Goal: Task Accomplishment & Management: Manage account settings

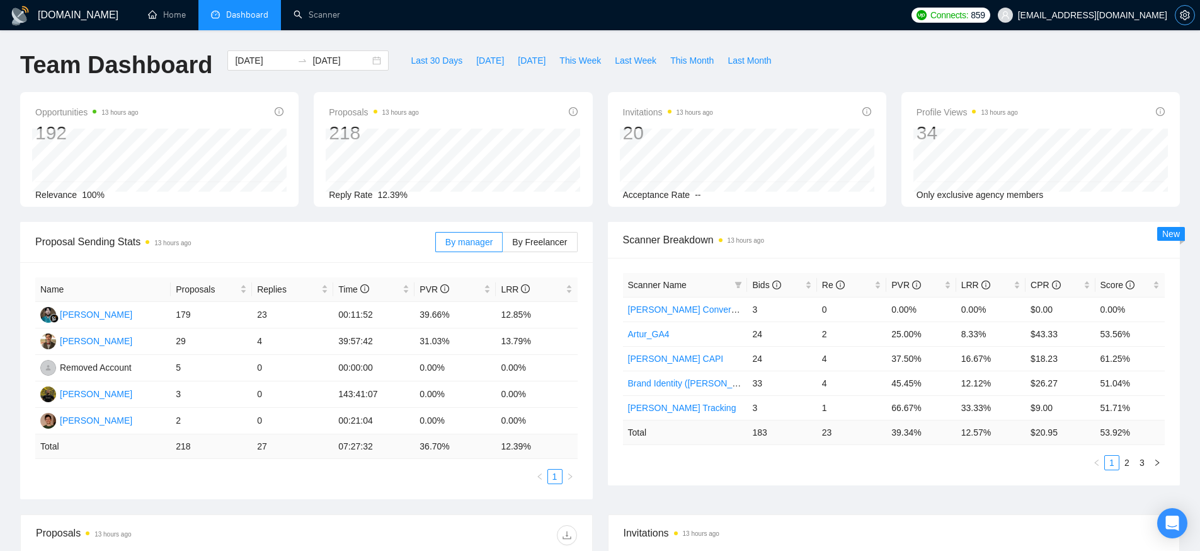
click at [1182, 18] on icon "setting" at bounding box center [1184, 15] width 9 height 10
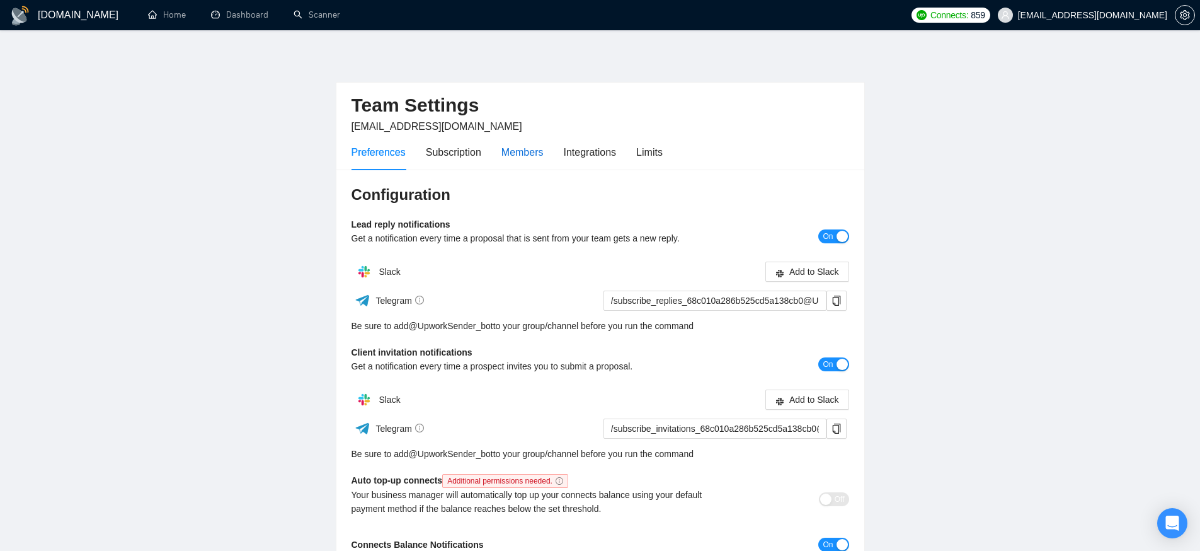
click at [540, 156] on div "Members" at bounding box center [522, 152] width 42 height 16
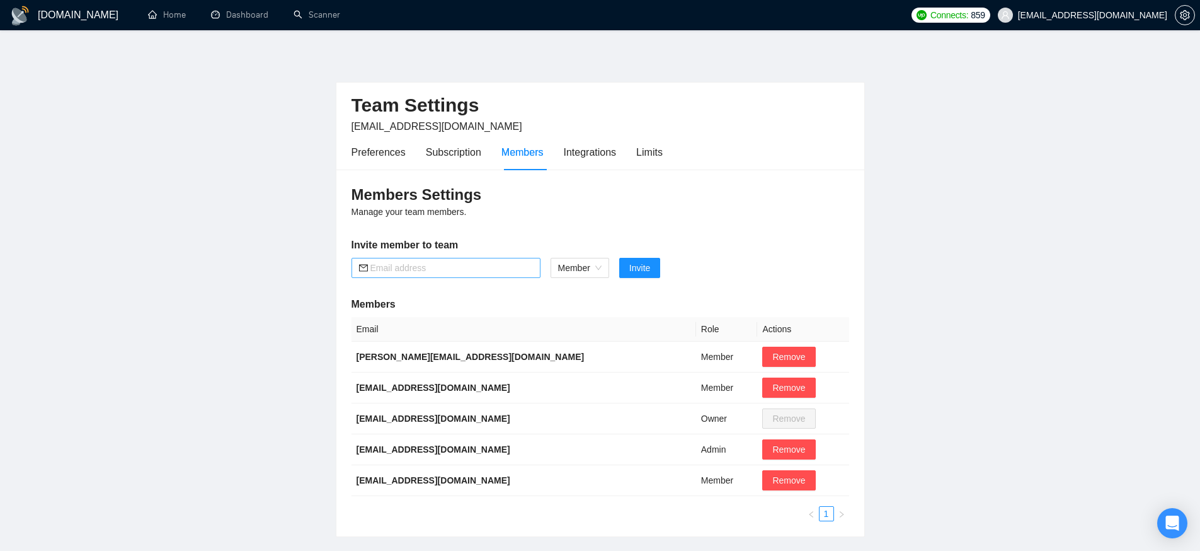
click at [456, 275] on span at bounding box center [445, 268] width 189 height 20
click at [458, 270] on input "text" at bounding box center [451, 268] width 163 height 14
paste input "[EMAIL_ADDRESS][DOMAIN_NAME]"
type input "[EMAIL_ADDRESS][DOMAIN_NAME]"
click at [552, 213] on div "Members Settings Manage your team members. Invite member to team [EMAIL_ADDRESS…" at bounding box center [600, 352] width 528 height 367
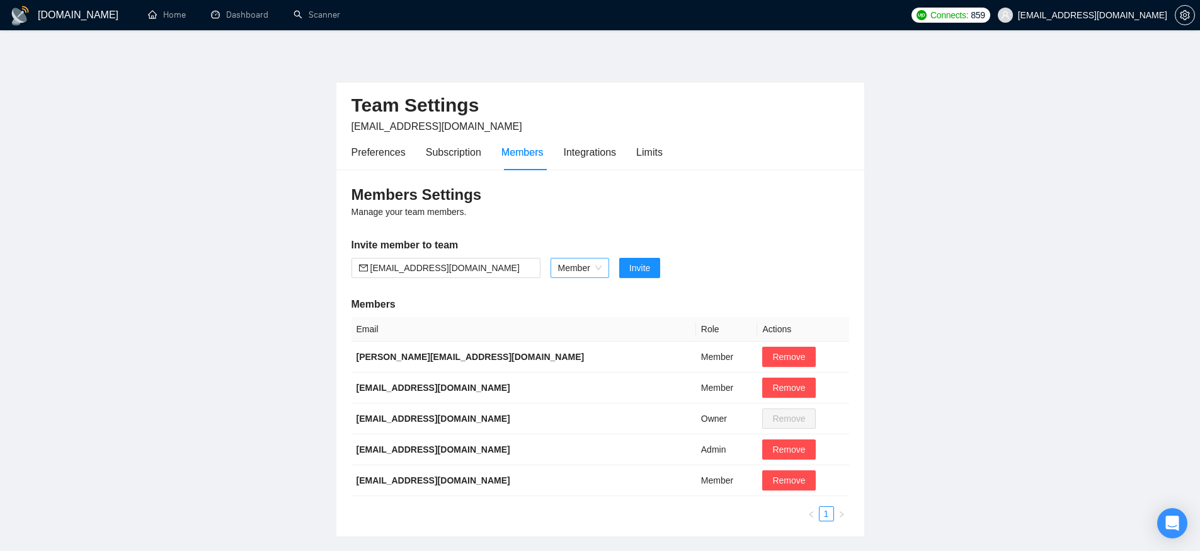
click at [590, 260] on span "Member" at bounding box center [579, 267] width 43 height 19
click at [569, 210] on div "Members Settings Manage your team members. Invite member to team [EMAIL_ADDRESS…" at bounding box center [600, 352] width 528 height 367
click at [631, 265] on span "Invite" at bounding box center [639, 268] width 21 height 14
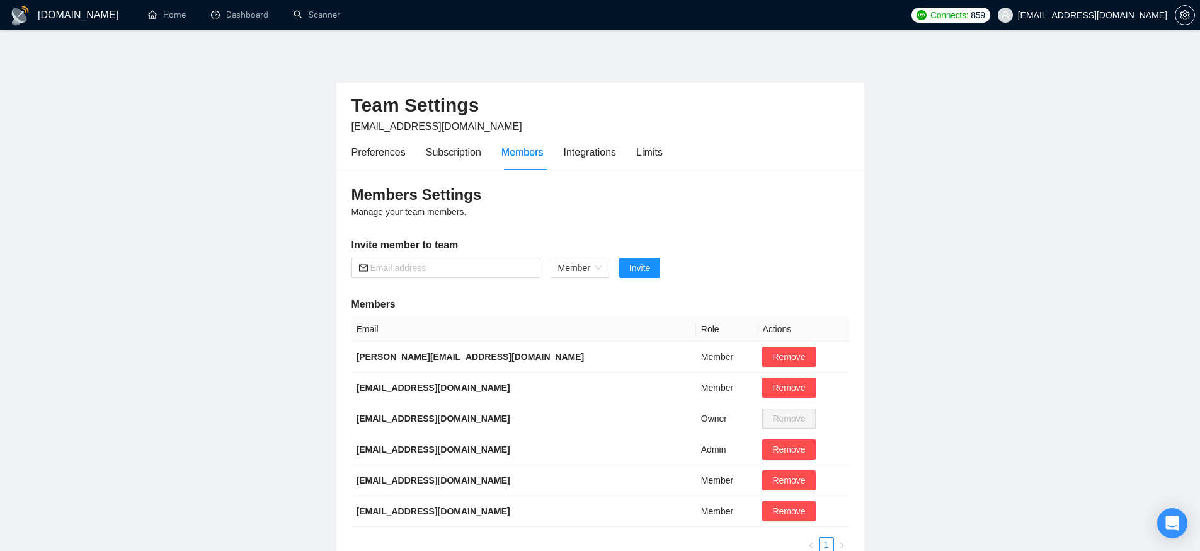
click at [45, 13] on h1 "[DOMAIN_NAME]" at bounding box center [78, 15] width 81 height 30
